Goal: Task Accomplishment & Management: Use online tool/utility

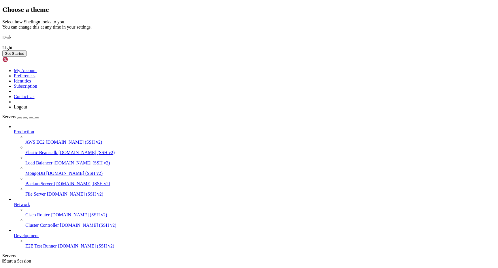
click at [2, 34] on img at bounding box center [2, 34] width 0 height 0
click at [27, 56] on button "Get Started" at bounding box center [14, 53] width 24 height 6
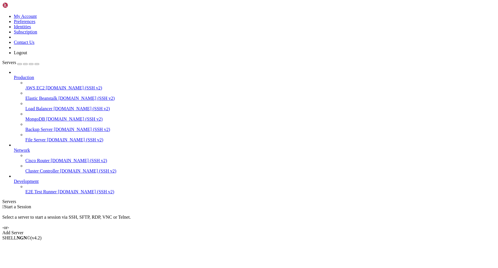
click at [286, 230] on div "Add Server" at bounding box center [248, 232] width 493 height 5
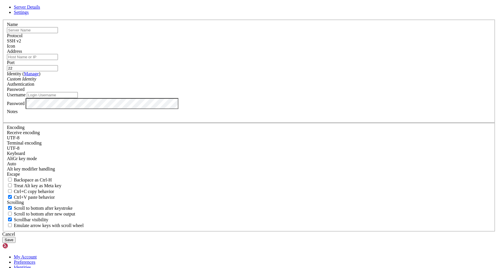
click at [58, 33] on input "text" at bounding box center [32, 30] width 51 height 6
click at [58, 33] on input "мфые1" at bounding box center [32, 30] width 51 height 6
type input "vast1"
click at [58, 60] on input "Address" at bounding box center [32, 57] width 51 height 6
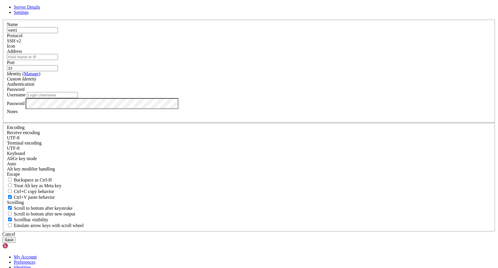
click at [22, 54] on label "Address" at bounding box center [14, 51] width 15 height 5
click at [58, 60] on input "Address" at bounding box center [32, 57] width 51 height 6
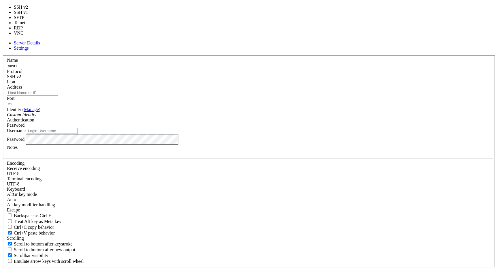
click at [283, 79] on div "SSH v2" at bounding box center [249, 76] width 484 height 5
click at [282, 79] on div "SSH v2" at bounding box center [249, 76] width 484 height 5
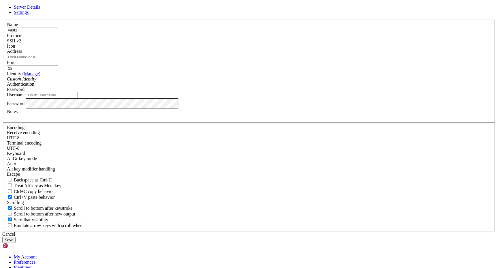
click at [58, 71] on input "22" at bounding box center [32, 68] width 51 height 6
drag, startPoint x: 277, startPoint y: 102, endPoint x: 258, endPoint y: 102, distance: 19.0
click at [258, 102] on fieldset "Name vast1 Protocol SSH v2 Icon Address Port 22 ( Manage )" at bounding box center [249, 71] width 492 height 103
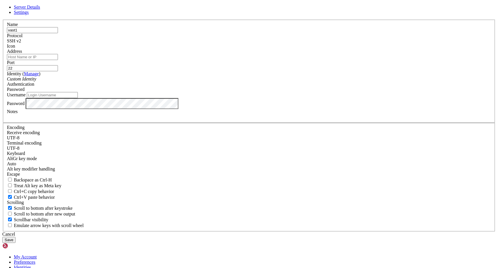
type input "3"
drag, startPoint x: 283, startPoint y: 102, endPoint x: 272, endPoint y: 103, distance: 10.4
click at [58, 71] on input "Port" at bounding box center [32, 68] width 51 height 6
type input "3000"
click at [26, 97] on label "Username" at bounding box center [16, 94] width 19 height 5
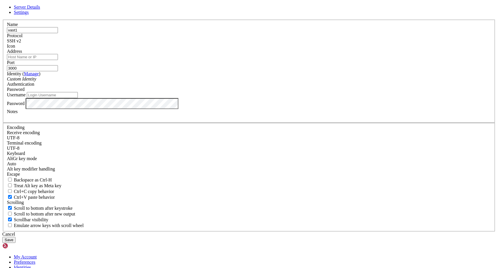
click at [78, 98] on input "Username" at bounding box center [52, 95] width 51 height 6
click at [24, 92] on span "Password" at bounding box center [16, 89] width 18 height 5
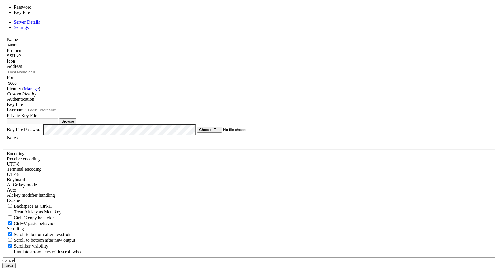
click at [287, 107] on div "Key File" at bounding box center [249, 104] width 484 height 5
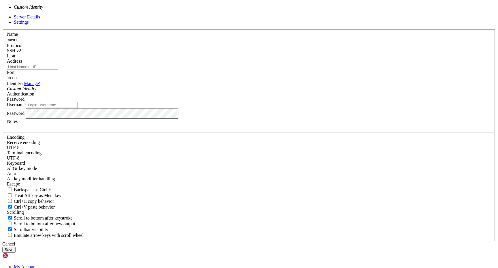
click at [218, 91] on div "Custom Identity" at bounding box center [249, 88] width 484 height 5
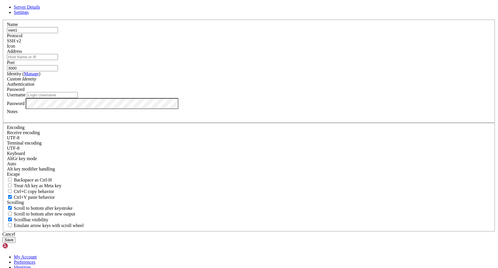
click at [58, 60] on input "Address" at bounding box center [32, 57] width 51 height 6
paste input "ssh -p 16465 [EMAIL_ADDRESS] -L 8080:localhost:8080"
type input "ssh -p 16465 [EMAIL_ADDRESS] -L 8080:localhost:8080"
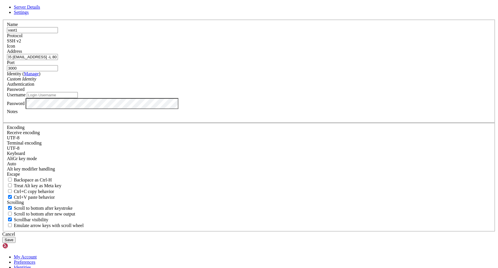
scroll to position [0, 0]
click at [16, 237] on button "Save" at bounding box center [8, 240] width 13 height 6
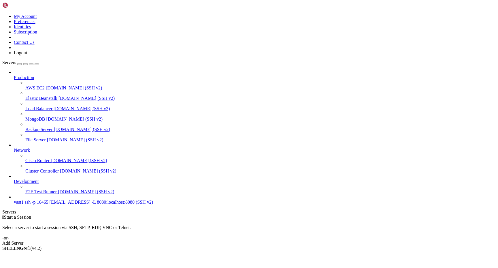
click at [37, 204] on span "ssh -p 16465 [EMAIL_ADDRESS] -L 8080:localhost:8080 (SSH v2)" at bounding box center [89, 201] width 128 height 5
click at [24, 204] on span "vast1" at bounding box center [19, 201] width 10 height 5
click at [29, 255] on span "Connect" at bounding box center [21, 257] width 15 height 5
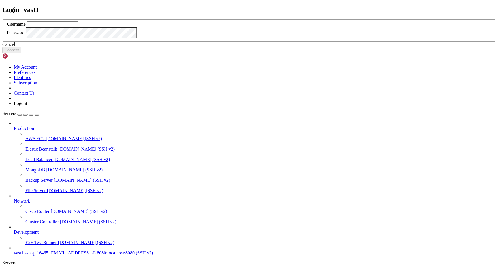
click at [250, 47] on div "Cancel" at bounding box center [248, 44] width 493 height 5
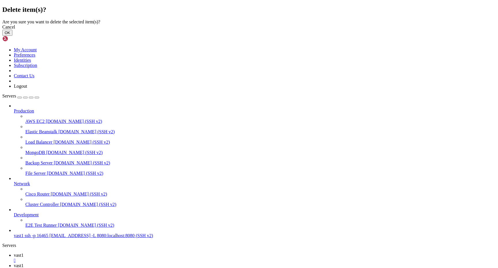
click at [12, 36] on button "OK" at bounding box center [7, 33] width 10 height 6
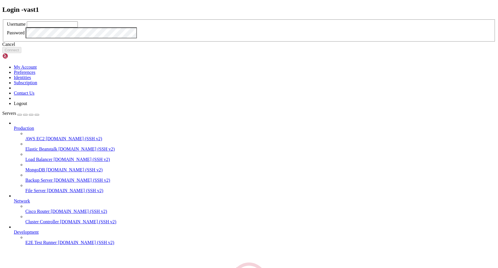
click at [257, 47] on div "Cancel" at bounding box center [248, 44] width 493 height 5
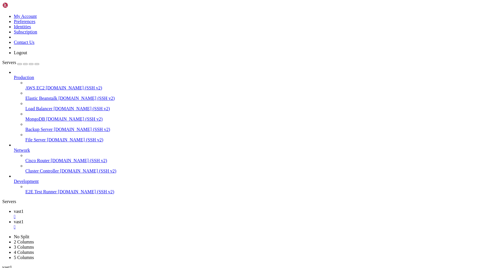
click at [81, 209] on link "vast1 " at bounding box center [255, 214] width 482 height 10
click at [96, 214] on div "" at bounding box center [255, 216] width 482 height 5
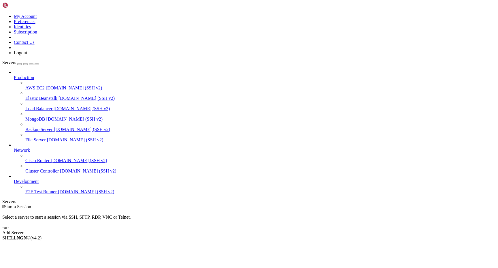
click at [290, 230] on div "Add Server" at bounding box center [248, 232] width 493 height 5
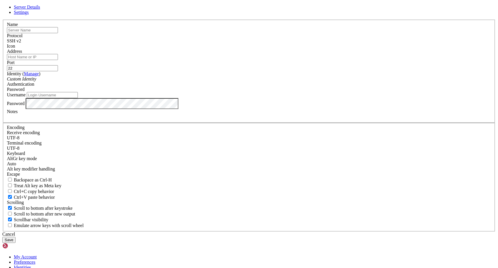
click at [230, 82] on div "Custom Identity" at bounding box center [249, 78] width 484 height 5
click at [24, 92] on span "Password" at bounding box center [16, 89] width 18 height 5
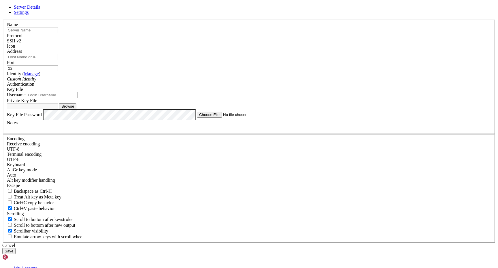
click at [78, 98] on input "Username" at bounding box center [52, 95] width 51 height 6
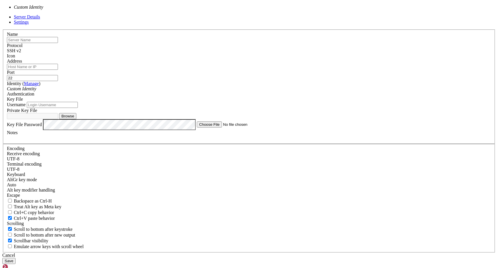
click at [203, 91] on div "Custom Identity" at bounding box center [249, 88] width 484 height 5
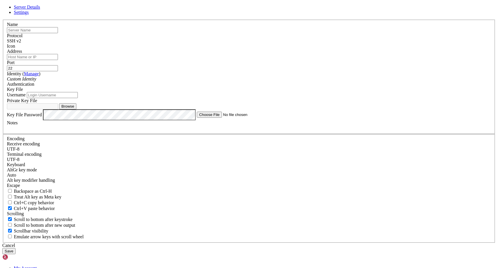
click at [203, 82] on div "Custom Identity" at bounding box center [249, 78] width 484 height 5
click at [58, 60] on input "Address" at bounding box center [32, 57] width 51 height 6
click at [16, 248] on button "Save" at bounding box center [8, 251] width 13 height 6
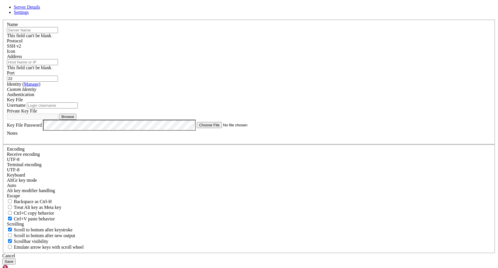
click at [226, 38] on div "Name This field can't be blank" at bounding box center [249, 30] width 484 height 16
click at [224, 38] on div "This field can't be blank" at bounding box center [249, 32] width 484 height 11
click at [58, 33] on input "text" at bounding box center [32, 30] width 51 height 6
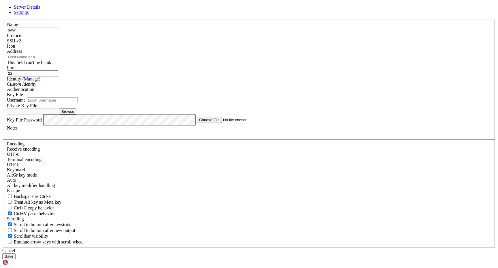
type input "sww"
click at [58, 60] on input "Address" at bounding box center [32, 57] width 51 height 6
paste input "[TECHNICAL_ID]"
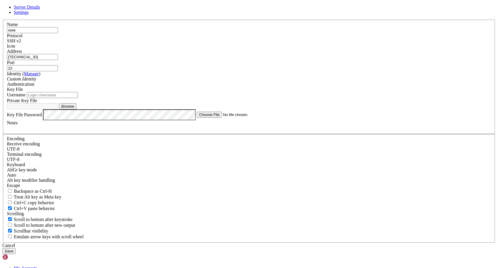
drag, startPoint x: 228, startPoint y: 91, endPoint x: 204, endPoint y: 91, distance: 23.3
click at [58, 60] on input "[TECHNICAL_ID]" at bounding box center [32, 57] width 51 height 6
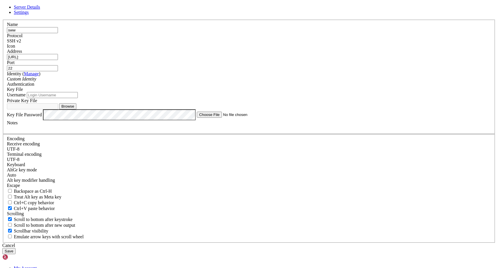
type input "[URL]:"
drag, startPoint x: 284, startPoint y: 91, endPoint x: 262, endPoint y: 91, distance: 21.3
click at [262, 71] on div "Port 22" at bounding box center [249, 65] width 484 height 11
paste input "583"
type input "22583"
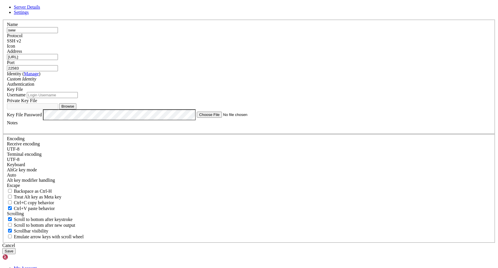
click at [58, 60] on input "[URL]:" at bounding box center [32, 57] width 51 height 6
type input "[TECHNICAL_ID]"
click at [22, 54] on label "Address" at bounding box center [14, 51] width 15 height 5
click at [58, 60] on input "[TECHNICAL_ID]" at bounding box center [32, 57] width 51 height 6
click at [16, 248] on button "Save" at bounding box center [8, 251] width 13 height 6
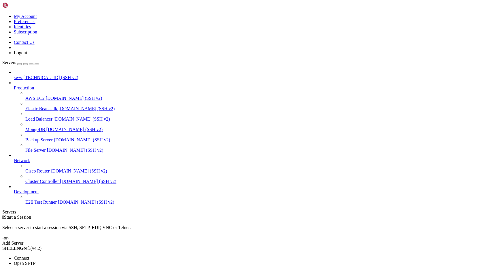
click at [29, 255] on span "Connect" at bounding box center [21, 257] width 15 height 5
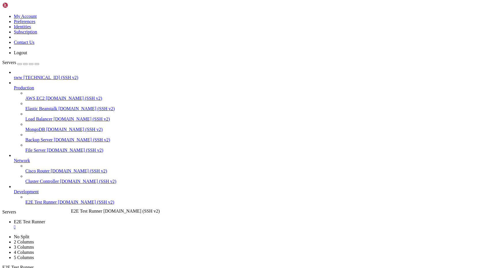
drag, startPoint x: 48, startPoint y: 536, endPoint x: 52, endPoint y: 442, distance: 93.4
click at [25, 199] on icon at bounding box center [25, 199] width 0 height 0
drag, startPoint x: 52, startPoint y: 534, endPoint x: 30, endPoint y: 477, distance: 60.9
click at [55, 204] on span "E2E Test Runner" at bounding box center [40, 201] width 31 height 5
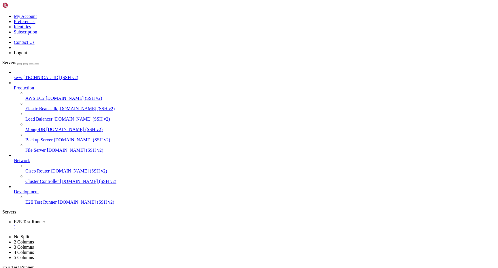
click at [117, 224] on div "" at bounding box center [255, 226] width 482 height 5
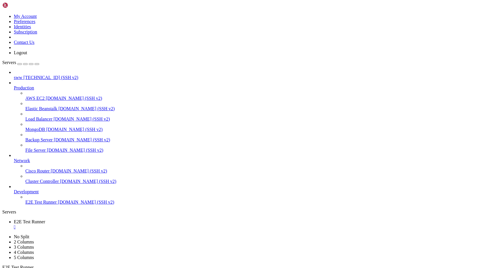
drag, startPoint x: 30, startPoint y: 214, endPoint x: 38, endPoint y: 214, distance: 7.8
click at [38, 204] on span "E2E Test Runner" at bounding box center [40, 201] width 31 height 5
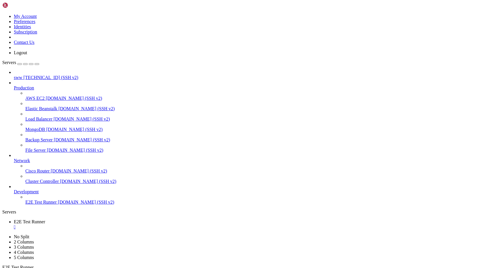
click at [167, 235] on div "" at bounding box center [255, 237] width 482 height 5
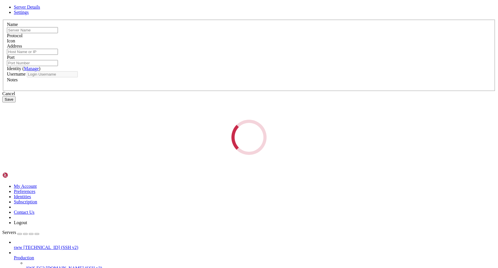
type input "E2E Test Runner"
type input "[DOMAIN_NAME]"
type input "22"
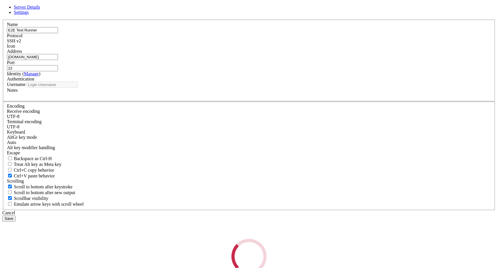
type input "root"
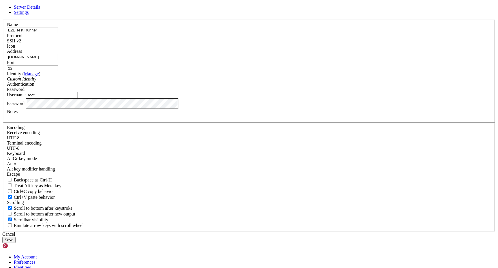
click at [286, 231] on div "Cancel" at bounding box center [248, 233] width 493 height 5
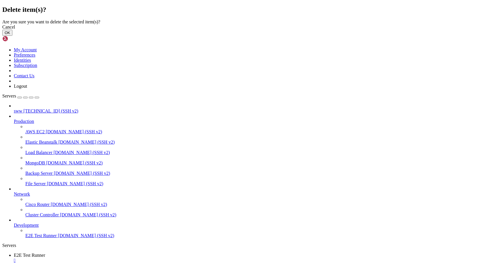
click at [12, 36] on button "OK" at bounding box center [7, 33] width 10 height 6
